Goal: Information Seeking & Learning: Find specific fact

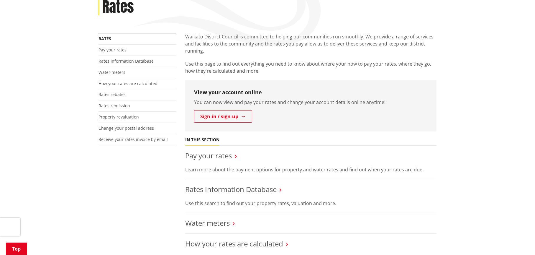
scroll to position [88, 0]
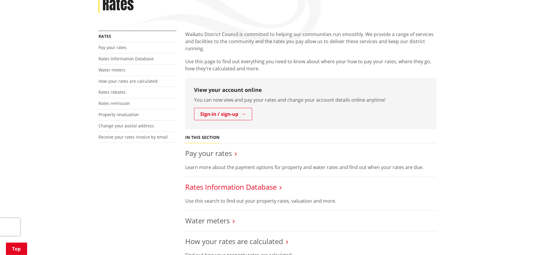
click at [250, 189] on link "Rates Information Database" at bounding box center [230, 187] width 91 height 10
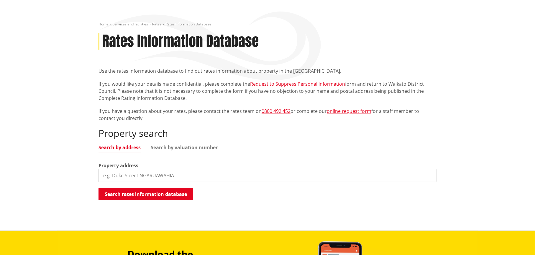
scroll to position [88, 0]
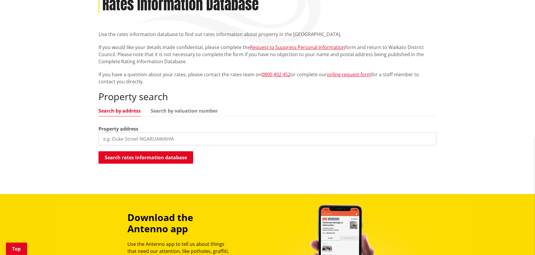
click at [150, 135] on input "search" at bounding box center [268, 138] width 338 height 13
type input "48a lissette road"
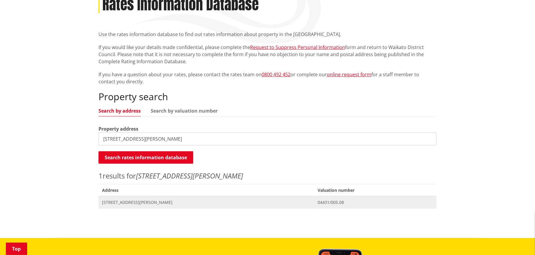
click at [150, 201] on span "[STREET_ADDRESS][PERSON_NAME]" at bounding box center [206, 202] width 209 height 6
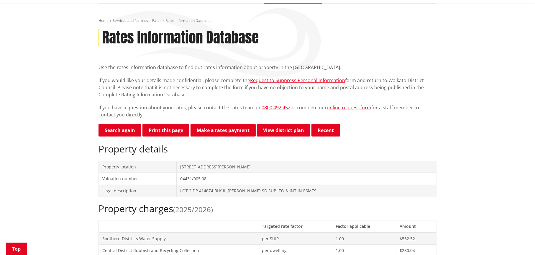
scroll to position [59, 0]
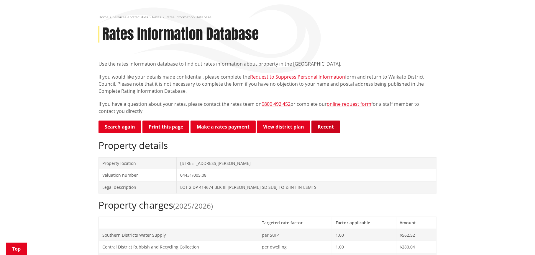
click at [330, 128] on button "Recent" at bounding box center [325, 126] width 29 height 12
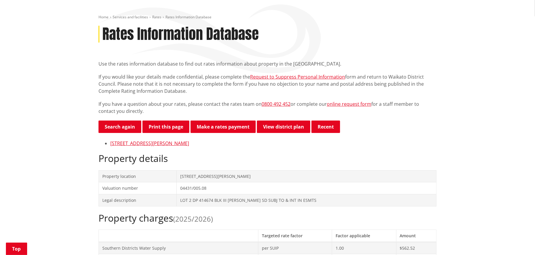
click at [401, 124] on p "Search again Print this page Make a rates payment View district plan Recent" at bounding box center [268, 126] width 338 height 13
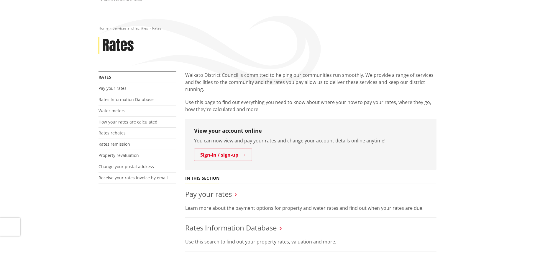
scroll to position [59, 0]
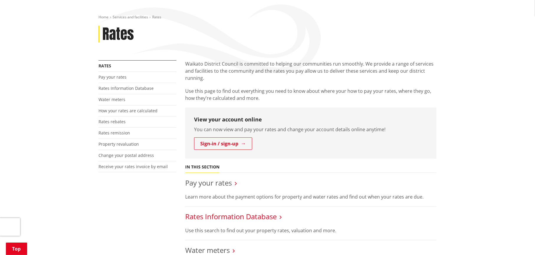
click at [242, 216] on link "Rates Information Database" at bounding box center [230, 216] width 91 height 10
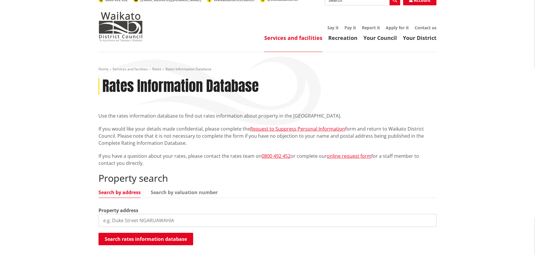
scroll to position [88, 0]
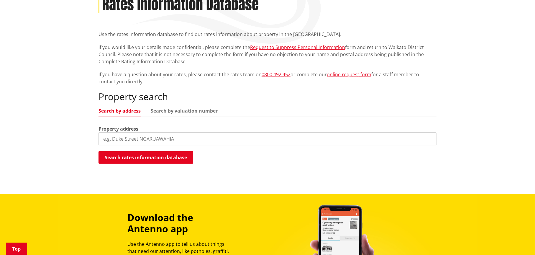
click at [234, 137] on input "search" at bounding box center [268, 138] width 338 height 13
type input "[STREET_ADDRESS][PERSON_NAME]"
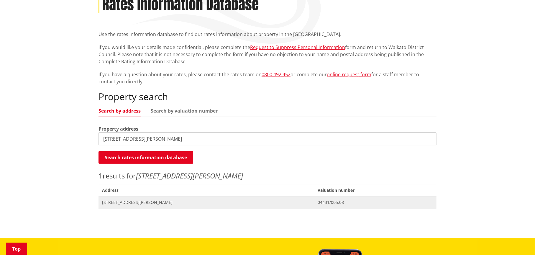
click at [229, 200] on span "[STREET_ADDRESS][PERSON_NAME]" at bounding box center [206, 202] width 209 height 6
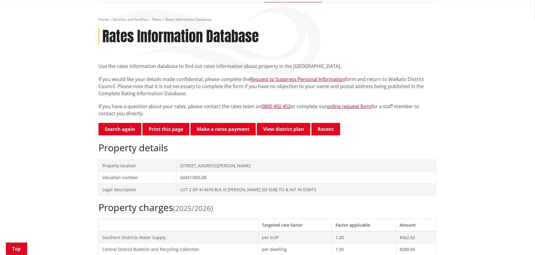
scroll to position [59, 0]
